Goal: Task Accomplishment & Management: Manage account settings

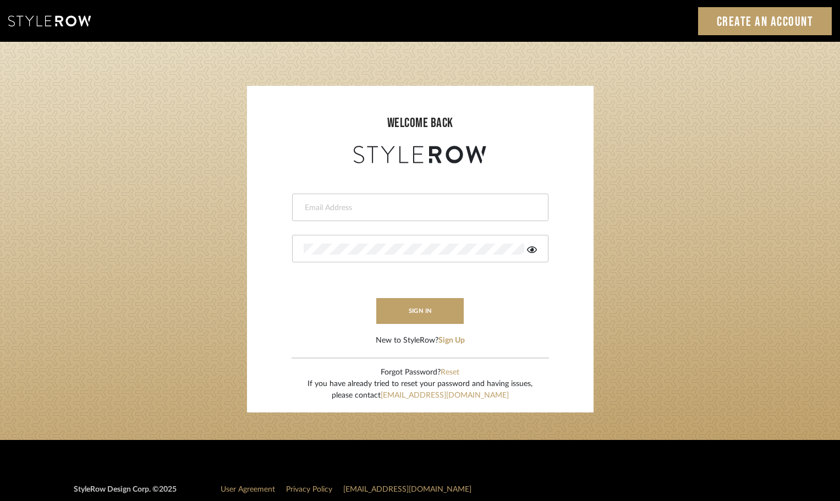
click at [314, 207] on input "email" at bounding box center [419, 207] width 230 height 11
type input "persimmon.design@outlook.com"
click at [415, 309] on button "sign in" at bounding box center [420, 311] width 88 height 26
